Goal: Task Accomplishment & Management: Manage account settings

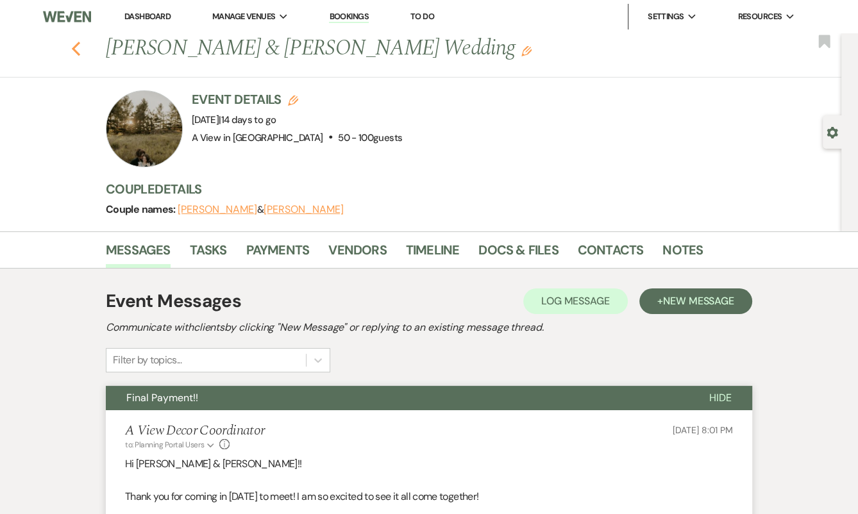
click at [75, 53] on icon "Previous" at bounding box center [76, 48] width 10 height 15
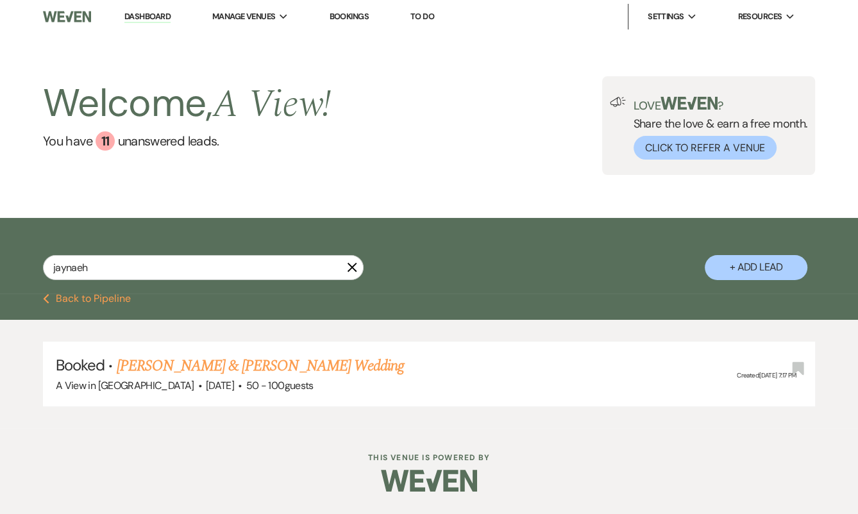
click at [140, 253] on div "jaynaeh X + Add Lead" at bounding box center [429, 258] width 858 height 66
click at [140, 274] on input "jaynaeh" at bounding box center [203, 267] width 321 height 25
click at [247, 264] on input "jaynaeh" at bounding box center [203, 267] width 321 height 25
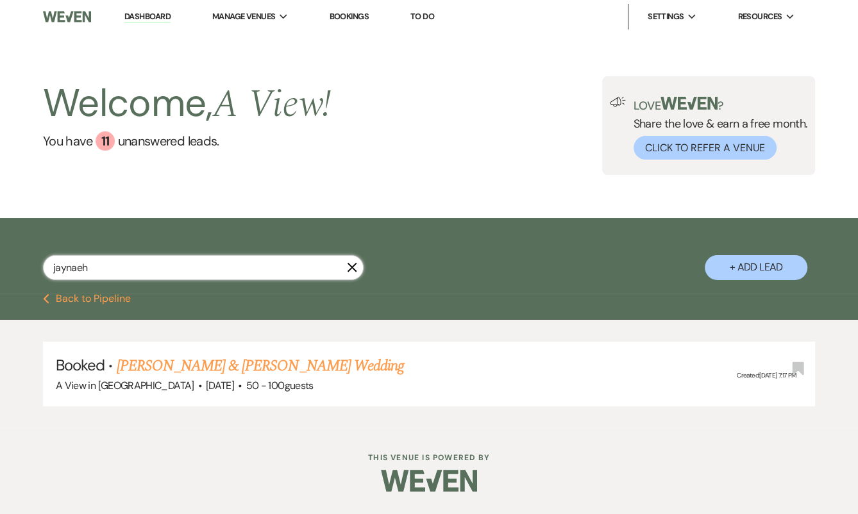
click at [247, 264] on input "jaynaeh" at bounding box center [203, 267] width 321 height 25
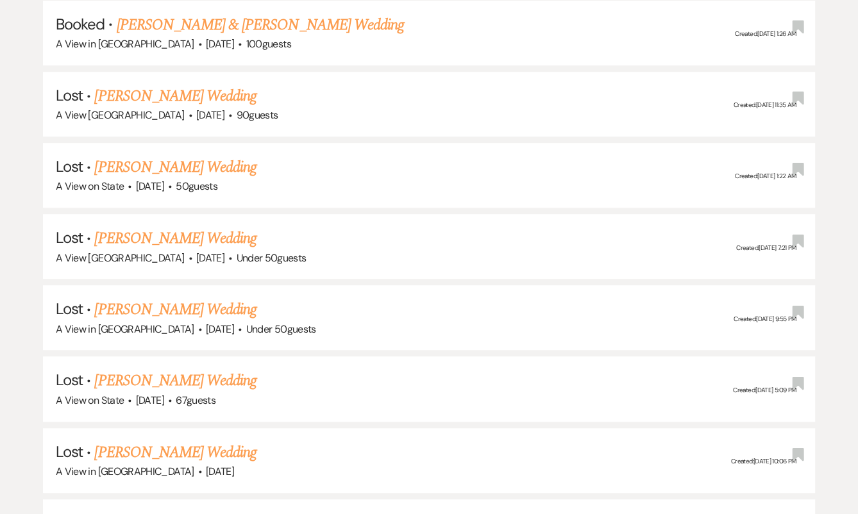
scroll to position [371, 0]
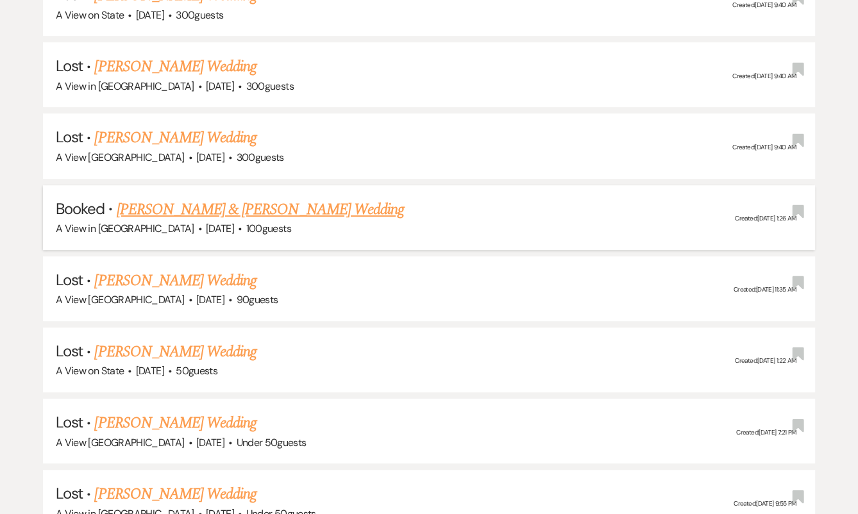
type input "daisy diaz"
click at [219, 209] on link "Daisy Diaz & Matthew Bailey's Wedding" at bounding box center [260, 209] width 287 height 23
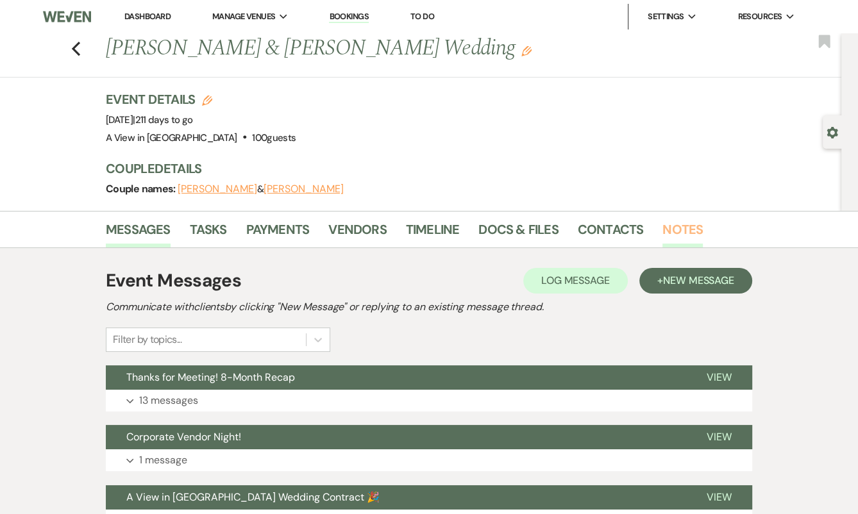
click at [685, 226] on link "Notes" at bounding box center [683, 233] width 40 height 28
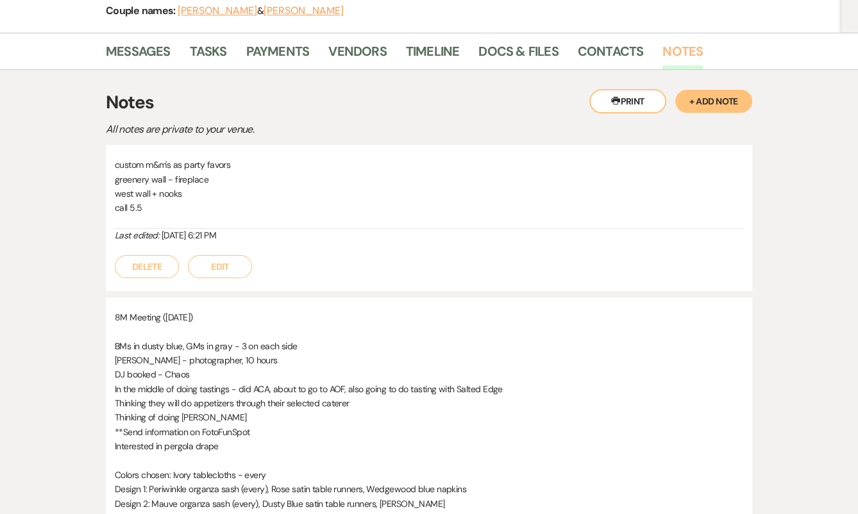
scroll to position [178, 0]
click at [227, 262] on button "Edit" at bounding box center [220, 267] width 64 height 23
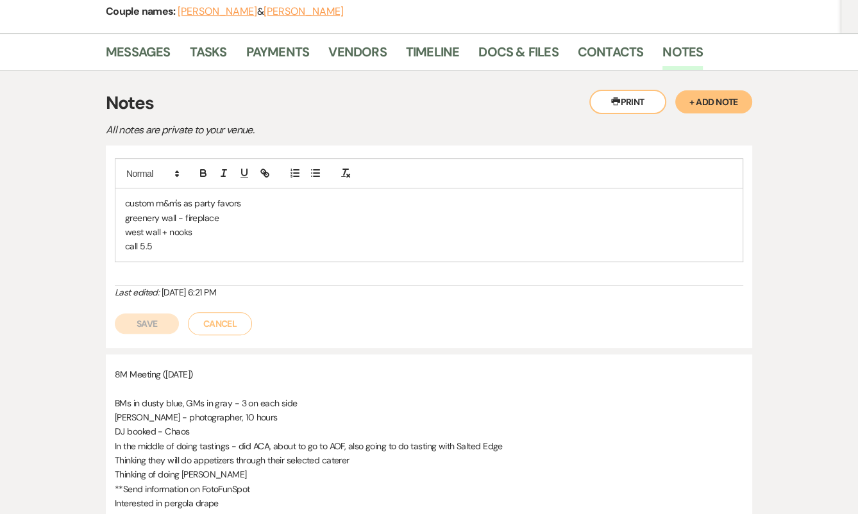
click at [237, 214] on p "greenery wall - fireplace" at bounding box center [429, 218] width 608 height 14
click at [177, 214] on p "greenery wall - fireplace" at bounding box center [429, 218] width 608 height 14
click at [201, 227] on p "west wall + nooks" at bounding box center [429, 232] width 608 height 14
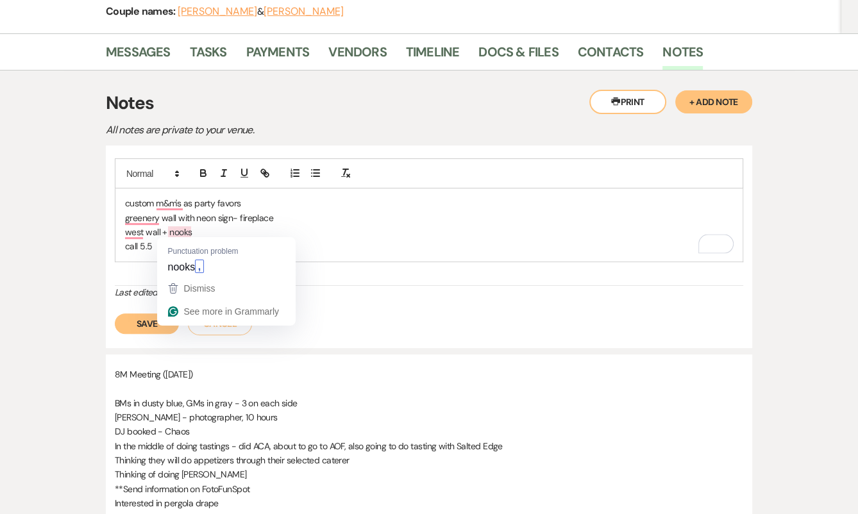
click at [168, 227] on p "west wall + nooks" at bounding box center [429, 232] width 608 height 14
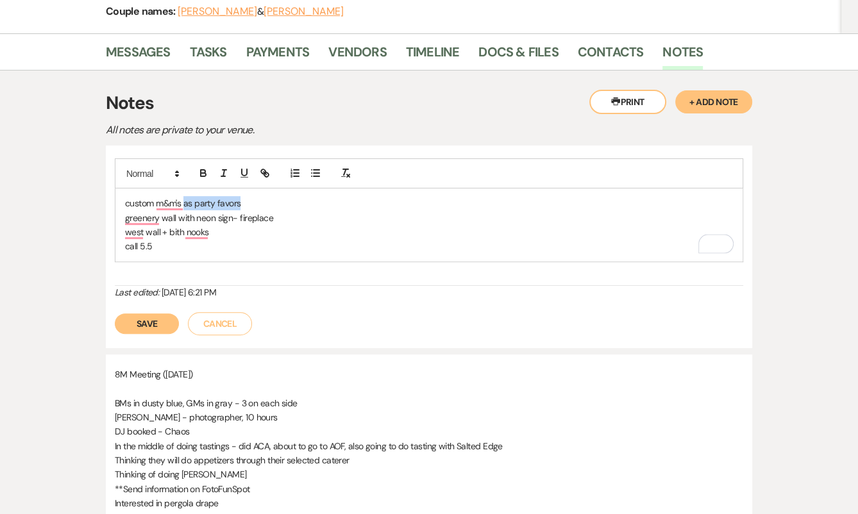
drag, startPoint x: 272, startPoint y: 197, endPoint x: 184, endPoint y: 194, distance: 87.9
click at [184, 196] on p "custom m&m's as party favors" at bounding box center [429, 203] width 608 height 14
click at [125, 197] on p "custom m&m's on the guest seats" at bounding box center [429, 203] width 608 height 14
click at [322, 202] on p "small bags of custom m&m's on the guest seats" at bounding box center [429, 203] width 608 height 14
click at [208, 239] on p "call 5.5" at bounding box center [429, 246] width 608 height 14
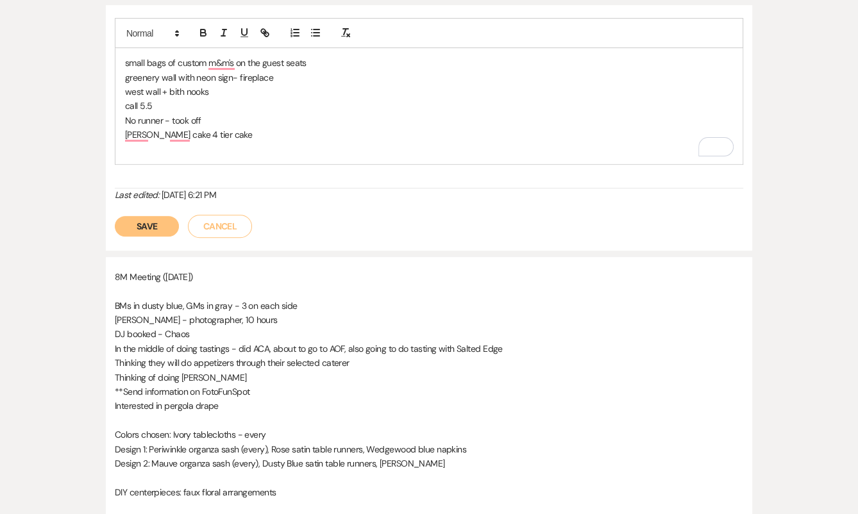
scroll to position [165, 0]
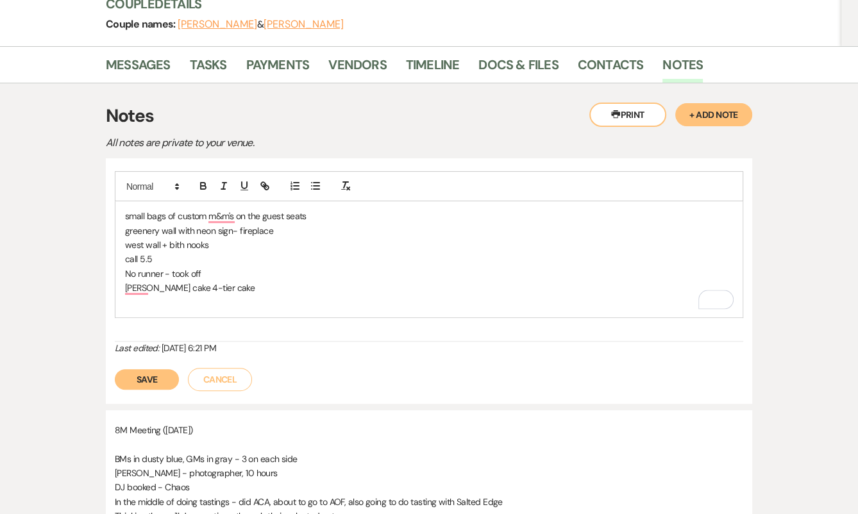
click at [149, 312] on div "small bags of custom m&m's on the guest seats greenery wall with neon sign- fir…" at bounding box center [428, 259] width 627 height 116
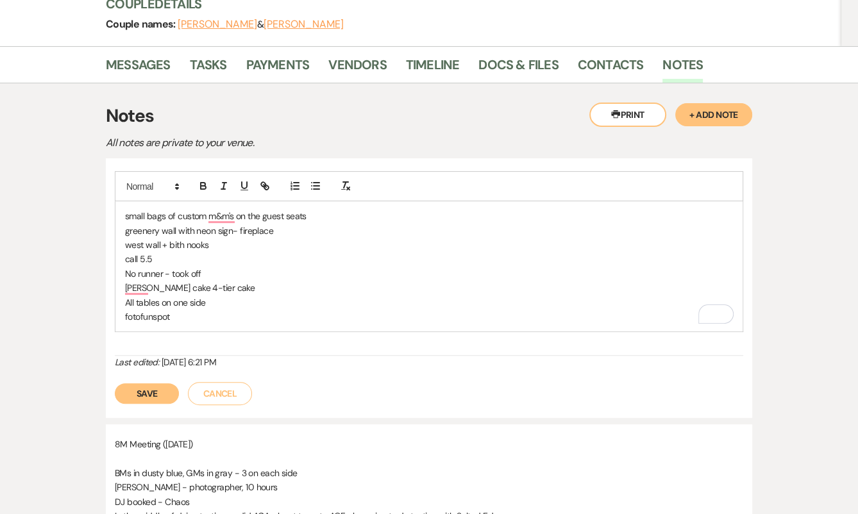
click at [128, 312] on p "fotofunspot" at bounding box center [429, 317] width 608 height 14
click at [221, 320] on p "Fotofunspot" at bounding box center [429, 317] width 608 height 14
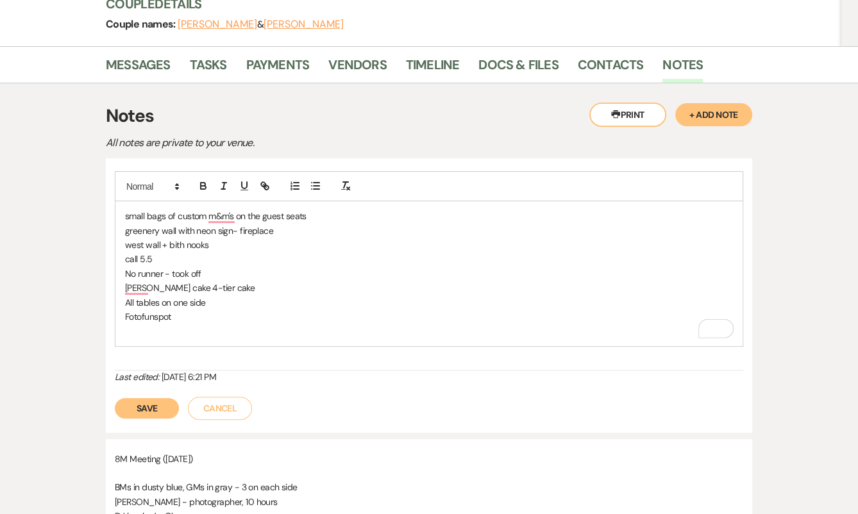
click at [219, 319] on p "Fotofunspot" at bounding box center [429, 317] width 608 height 14
click at [138, 337] on div "small bags of custom m&m's on the guest seats greenery wall with neon sign- fir…" at bounding box center [428, 273] width 627 height 145
click at [219, 302] on p "All tables on one side" at bounding box center [429, 303] width 608 height 14
click at [173, 302] on p "All tables on one side" at bounding box center [429, 303] width 608 height 14
drag, startPoint x: 208, startPoint y: 301, endPoint x: 196, endPoint y: 301, distance: 11.5
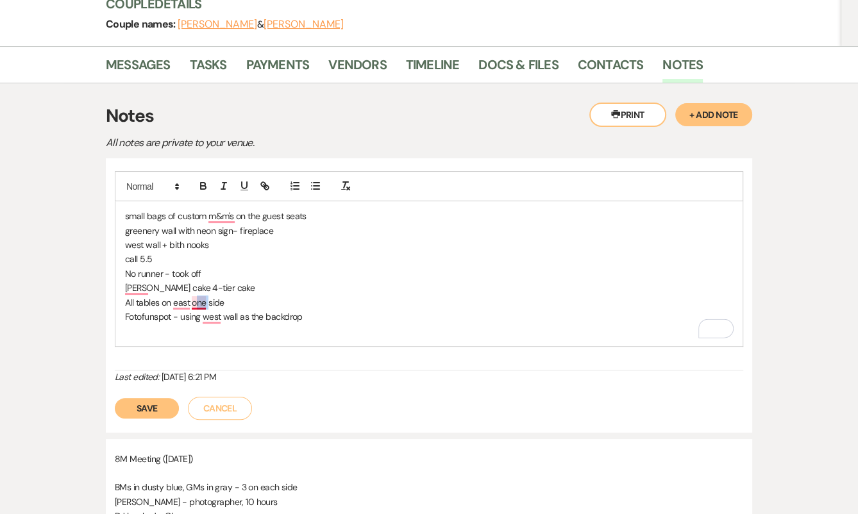
click at [196, 301] on p "All tables on east one side" at bounding box center [429, 303] width 608 height 14
click at [247, 296] on p "All tables on east side" at bounding box center [429, 303] width 608 height 14
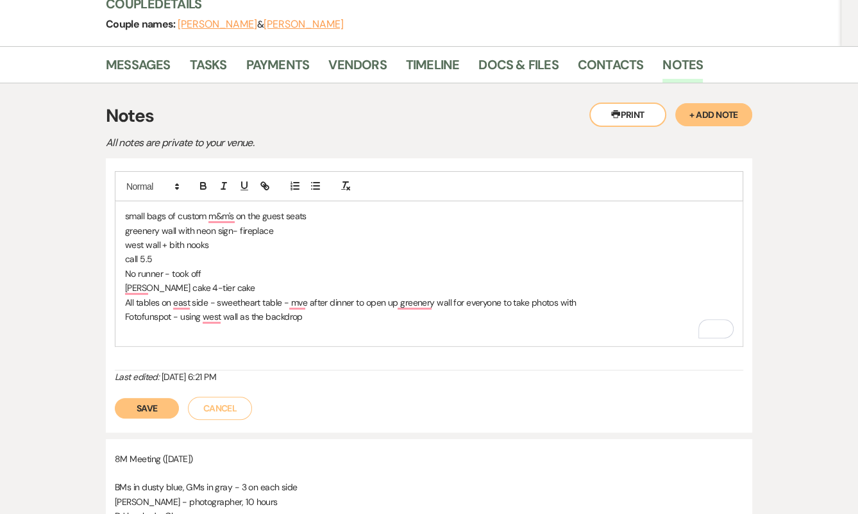
click at [321, 339] on div "small bags of custom m&m's on the guest seats greenery wall with neon sign- fir…" at bounding box center [428, 273] width 627 height 145
click at [193, 329] on link "CLICK TO SUBMIT PAYMENT" at bounding box center [177, 331] width 105 height 12
click at [172, 352] on link "https://ielightning.net/payments/payment.aspx?veloxLinkId=5e6237c5-d7fd-48c0-82…" at bounding box center [143, 355] width 81 height 17
drag, startPoint x: 292, startPoint y: 330, endPoint x: 74, endPoint y: 327, distance: 217.5
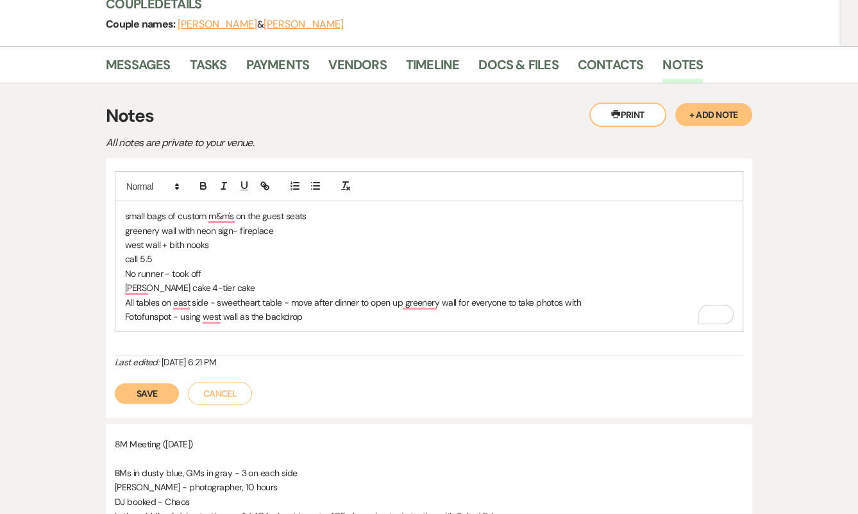
click at [289, 298] on p "All tables on east side - sweetheart table - move after dinner to open up green…" at bounding box center [429, 303] width 608 height 14
click at [306, 318] on p "Fotofunspot - using west wall as the backdrop" at bounding box center [429, 317] width 608 height 14
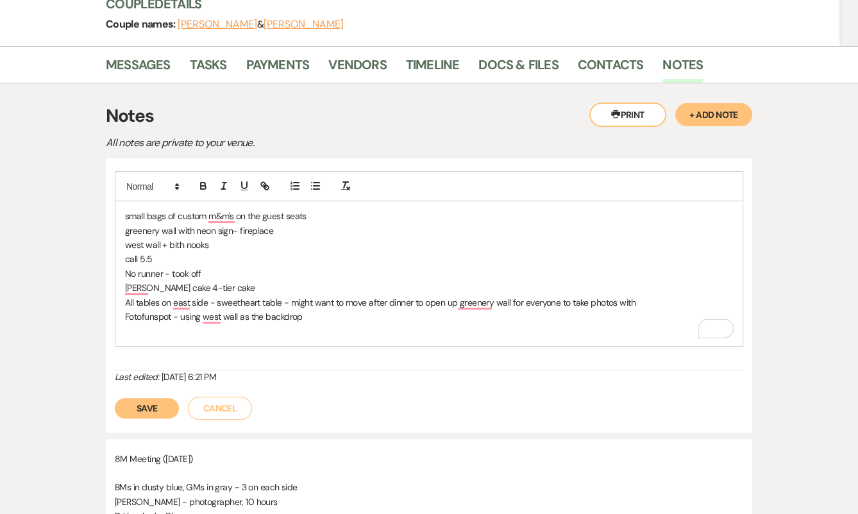
click at [264, 321] on p "Fotofunspot - using west wall as the backdrop" at bounding box center [429, 317] width 608 height 14
click at [202, 334] on p "To enrich screen reader interactions, please activate Accessibility in Grammarl…" at bounding box center [429, 331] width 608 height 14
click at [199, 337] on div "small bags of custom m&m's on the guest seats greenery wall with neon sign- fir…" at bounding box center [428, 273] width 627 height 145
click at [599, 324] on p "TBD on decor for outside - wants to see the new pergola first - send photo of j…" at bounding box center [429, 331] width 608 height 14
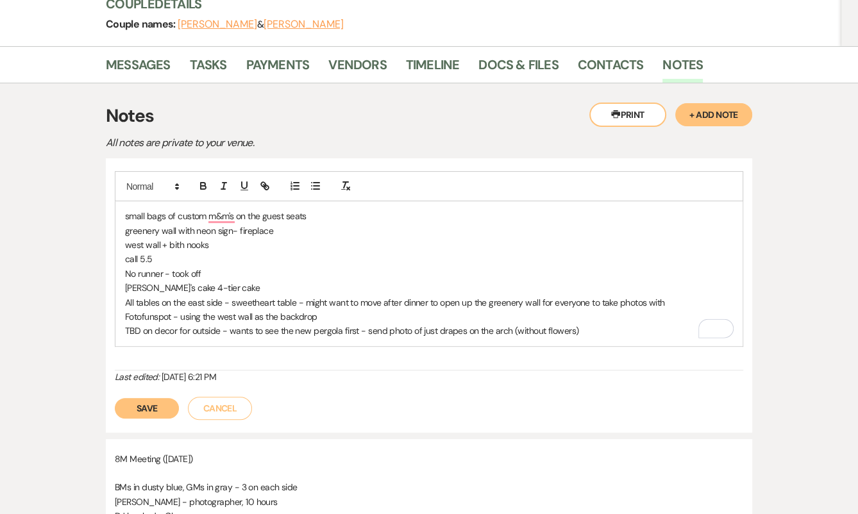
click at [593, 329] on p "TBD on decor for outside - wants to see the new pergola first - send photo of j…" at bounding box center [429, 331] width 608 height 14
click at [590, 325] on p "TBD on decor for outside - wants to see the new pergola first - send photo of j…" at bounding box center [429, 331] width 608 height 14
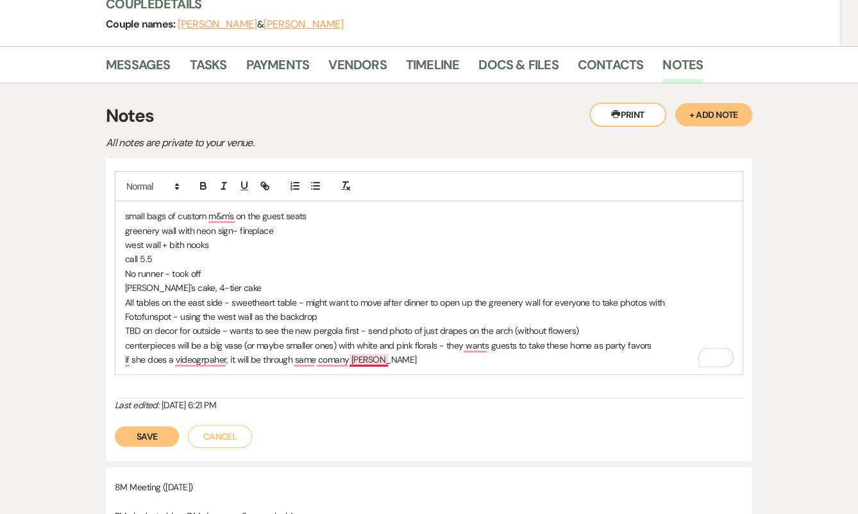
click at [371, 353] on p "if she does a videogrpaher, it will be through same comany jadan alan" at bounding box center [429, 360] width 608 height 14
click at [347, 357] on p "if she does a videogrpaher, it will be through same comany jadan malan" at bounding box center [429, 360] width 608 height 14
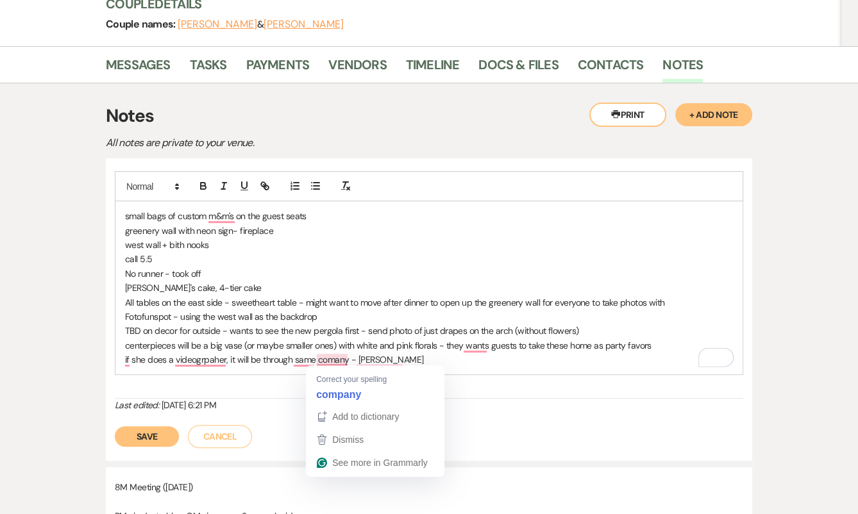
click at [325, 361] on p "if she does a videogrpaher, it will be through same comany - jadan malan" at bounding box center [429, 360] width 608 height 14
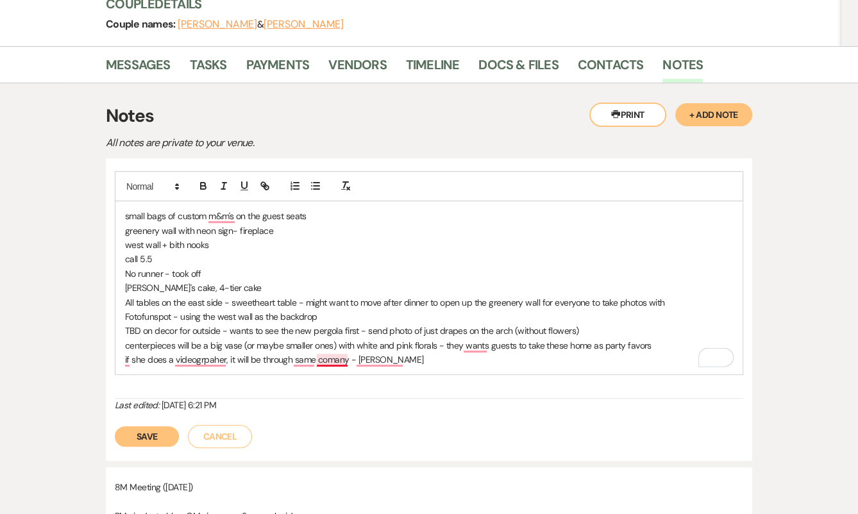
click at [348, 387] on div "small bags of custom m&m's on the guest seats greenery wall with neon sign- fir…" at bounding box center [429, 285] width 629 height 228
click at [502, 358] on p "if she does a videogrpaher, it will be through same company as photographer - j…" at bounding box center [429, 360] width 608 height 14
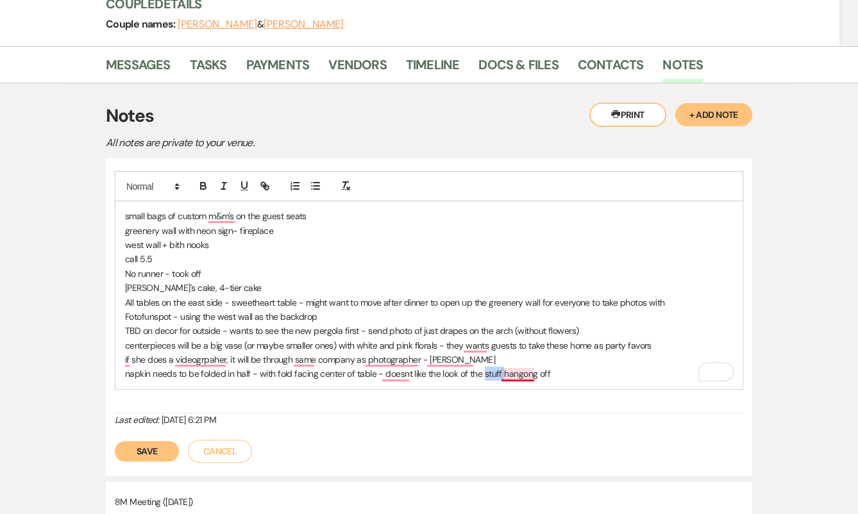
drag, startPoint x: 481, startPoint y: 367, endPoint x: 503, endPoint y: 368, distance: 21.8
click at [503, 368] on p "napkin needs to be folded in half - with fold facing center of table - doesnt l…" at bounding box center [429, 374] width 608 height 14
click at [597, 367] on p "napkin needs to be folded in half - with fold facing center of table - doesnt l…" at bounding box center [429, 374] width 608 height 14
click at [588, 371] on p "napkin needs to be folded in half - with fold facing center of table - doesnt l…" at bounding box center [429, 374] width 608 height 14
click at [157, 444] on button "Save" at bounding box center [147, 451] width 64 height 21
